Goal: Task Accomplishment & Management: Manage account settings

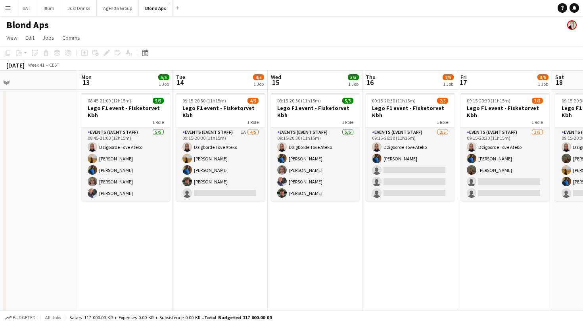
scroll to position [0, 168]
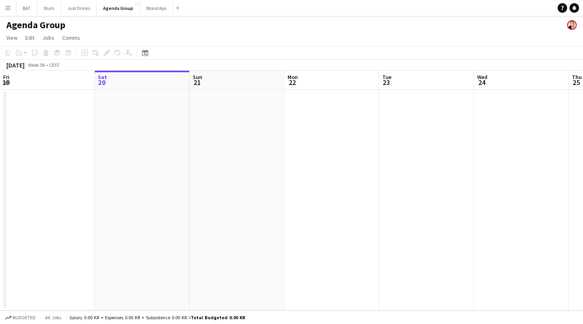
click at [10, 8] on app-icon "Menu" at bounding box center [8, 8] width 6 height 6
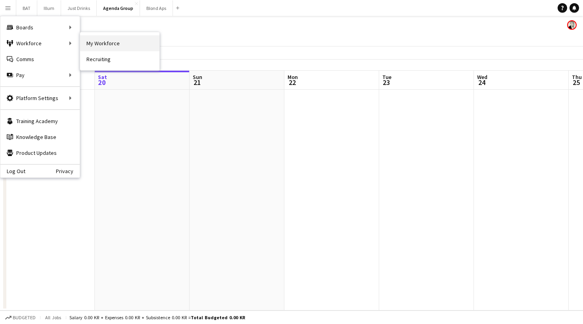
click at [115, 44] on link "My Workforce" at bounding box center [119, 43] width 79 height 16
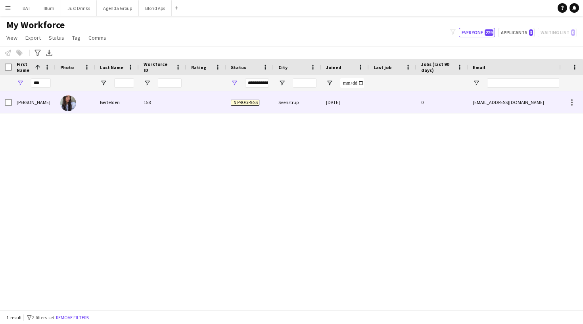
click at [182, 101] on div "158" at bounding box center [163, 102] width 48 height 22
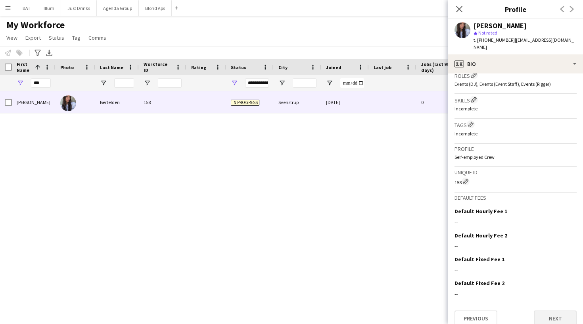
scroll to position [246, 0]
click at [551, 313] on button "Next" at bounding box center [555, 319] width 43 height 16
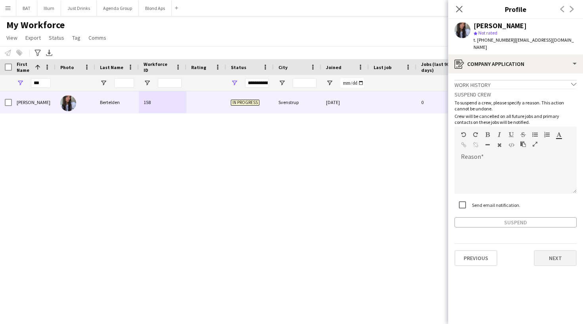
click at [543, 257] on button "Next" at bounding box center [555, 258] width 43 height 16
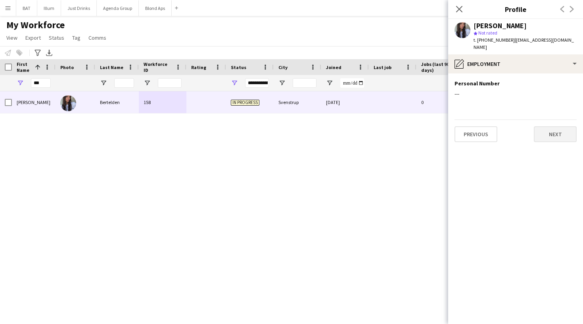
click at [550, 131] on button "Next" at bounding box center [555, 134] width 43 height 16
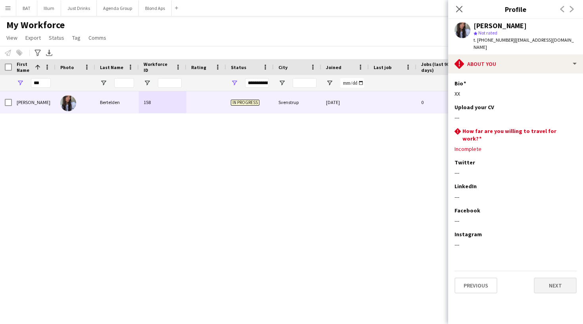
click at [552, 277] on button "Next" at bounding box center [555, 285] width 43 height 16
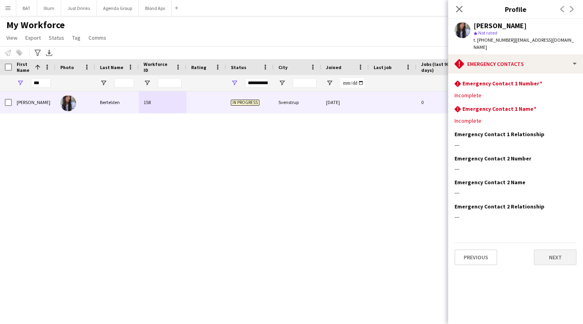
click at [552, 249] on button "Next" at bounding box center [555, 257] width 43 height 16
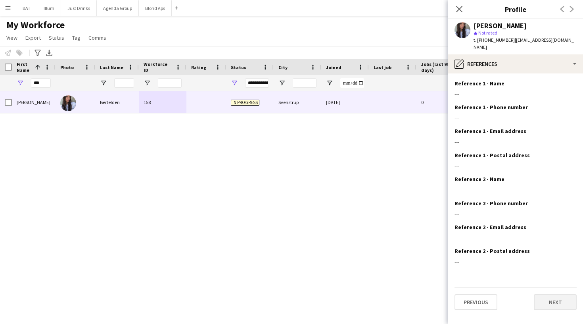
click at [550, 294] on button "Next" at bounding box center [555, 302] width 43 height 16
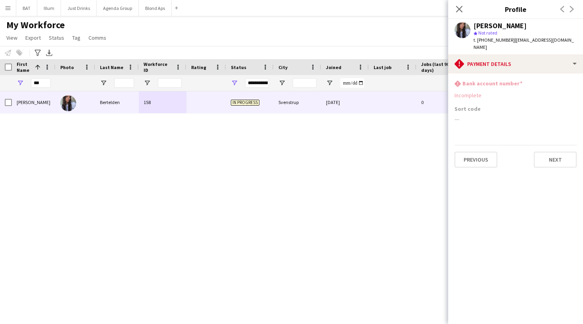
click at [347, 210] on div "Jessica Bertelden 158 In progress Svenstrup 17-09-2025 0 jpbertelsen06@hotmail.…" at bounding box center [279, 200] width 559 height 219
click at [459, 8] on icon "Close pop-in" at bounding box center [460, 9] width 8 height 8
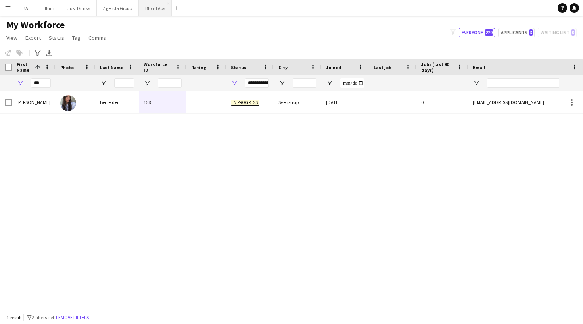
click at [157, 6] on button "Blond Aps Close" at bounding box center [155, 7] width 33 height 15
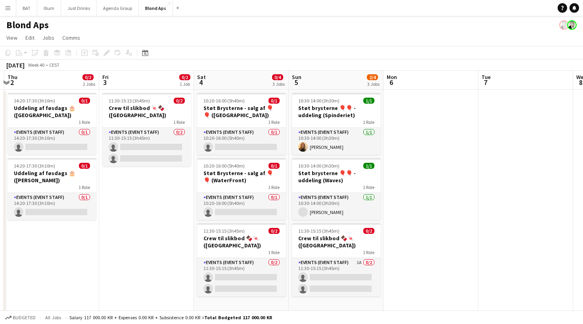
scroll to position [0, 186]
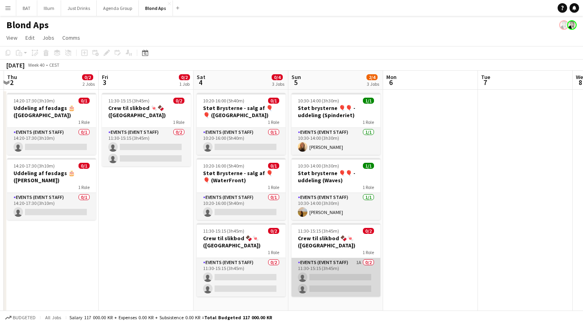
click at [346, 264] on app-card-role "Events (Event Staff) 1A 0/2 11:30-15:15 (3h45m) single-neutral-actions single-n…" at bounding box center [336, 277] width 89 height 38
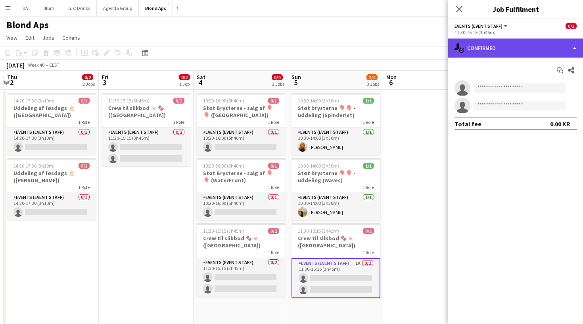
click at [538, 45] on div "single-neutral-actions-check-2 Confirmed" at bounding box center [515, 47] width 135 height 19
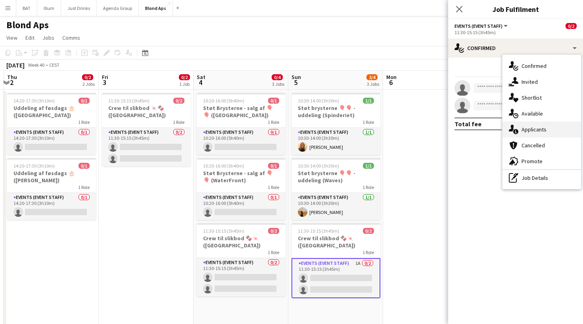
click at [528, 123] on div "single-neutral-actions-information Applicants" at bounding box center [542, 129] width 79 height 16
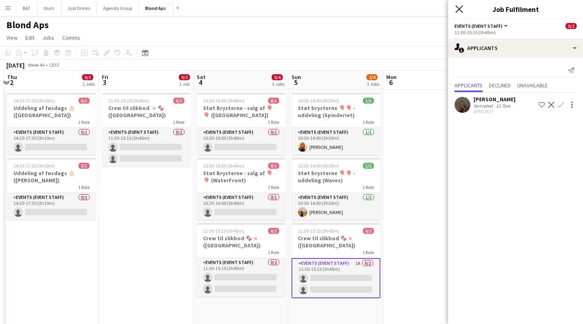
click at [461, 10] on icon at bounding box center [460, 9] width 8 height 8
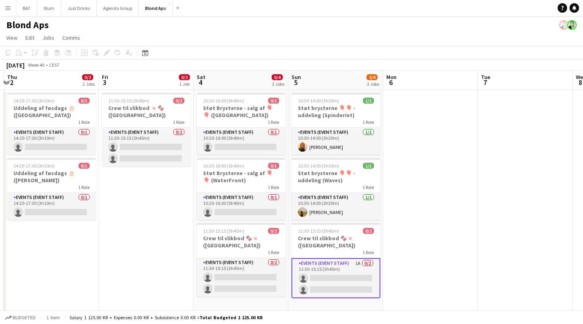
click at [442, 171] on app-date-cell at bounding box center [430, 283] width 95 height 386
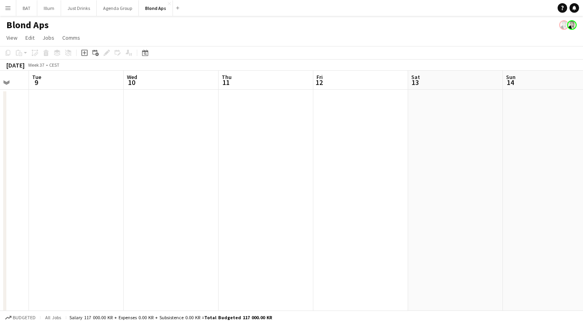
scroll to position [0, 245]
